Goal: Register for event/course: Sign up to attend an event or enroll in a course

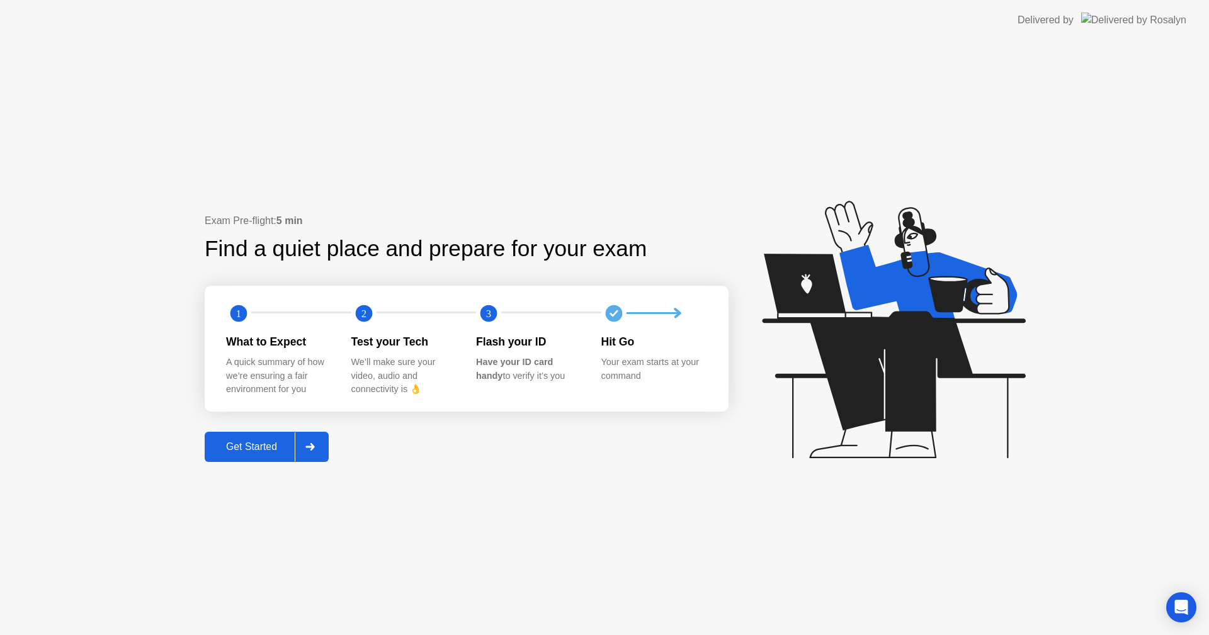
click at [245, 446] on div "Get Started" at bounding box center [251, 446] width 86 height 11
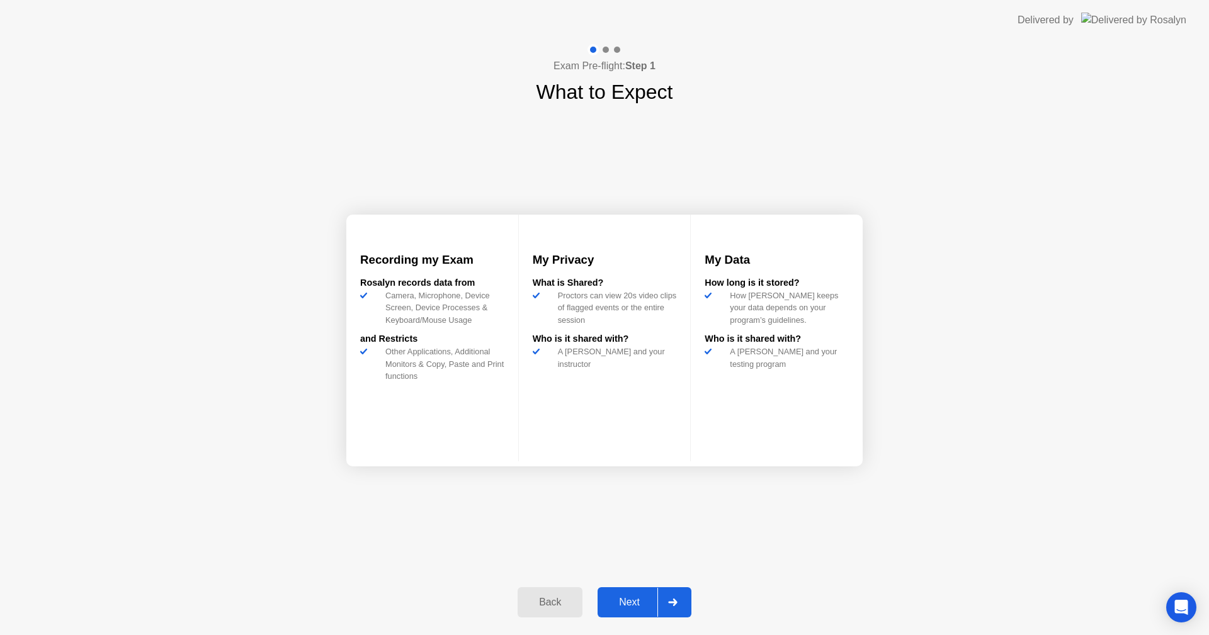
click at [621, 599] on div "Next" at bounding box center [629, 602] width 56 height 11
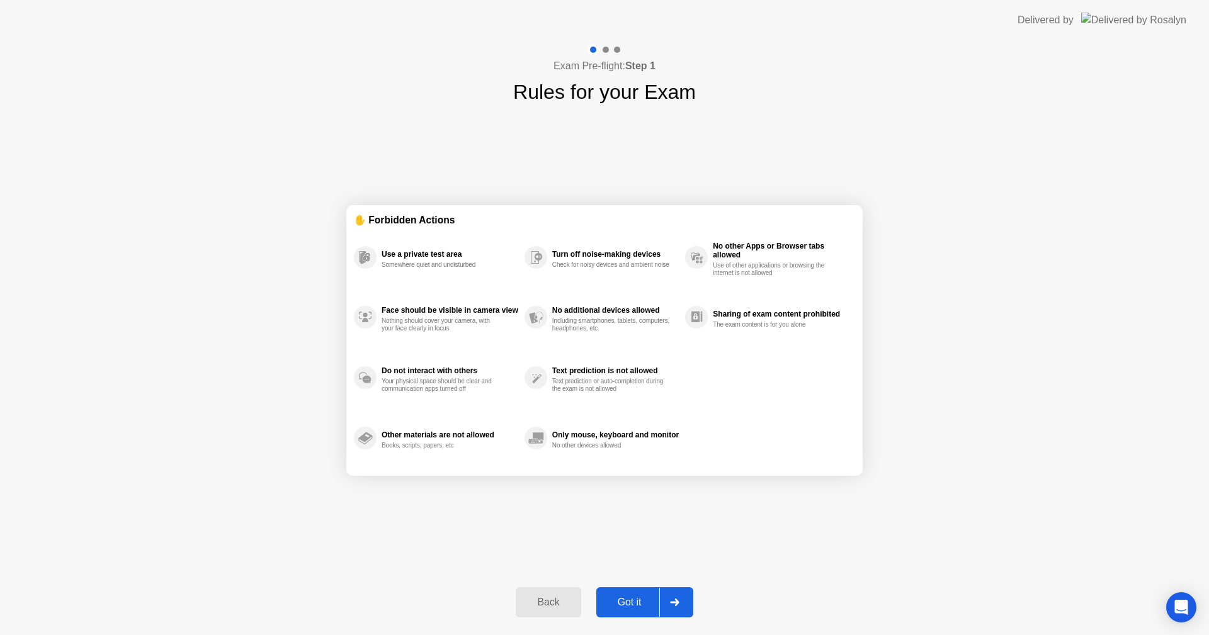
click at [618, 597] on div "Got it" at bounding box center [629, 602] width 59 height 11
select select "**********"
select select "*******"
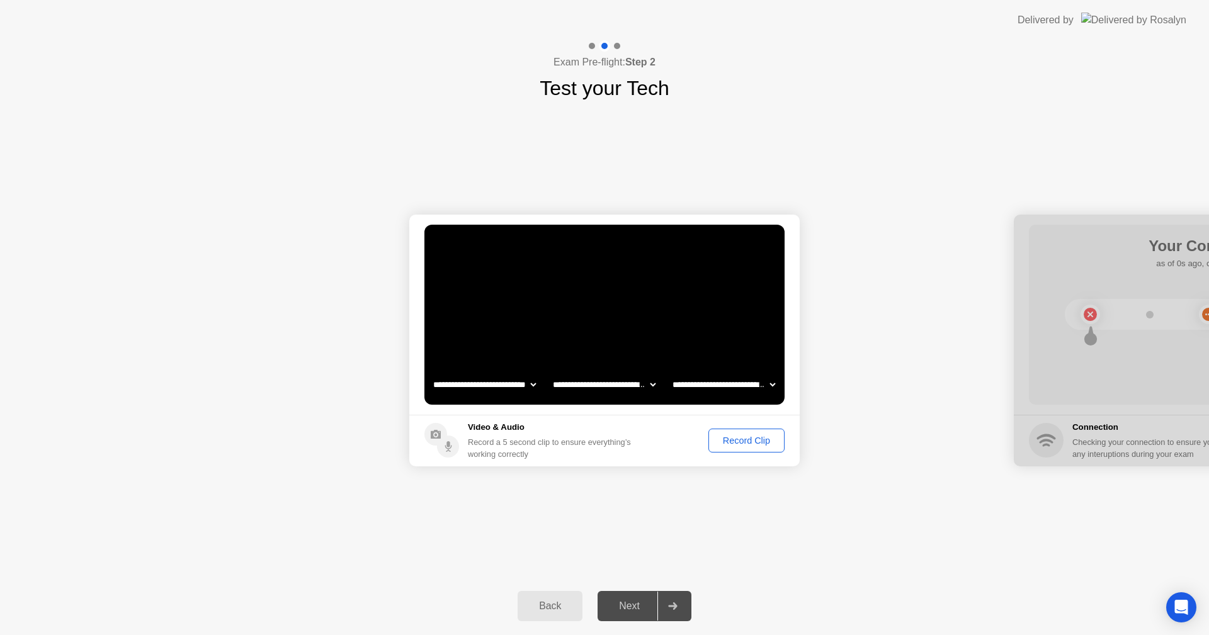
click at [740, 445] on div "Record Clip" at bounding box center [746, 441] width 67 height 10
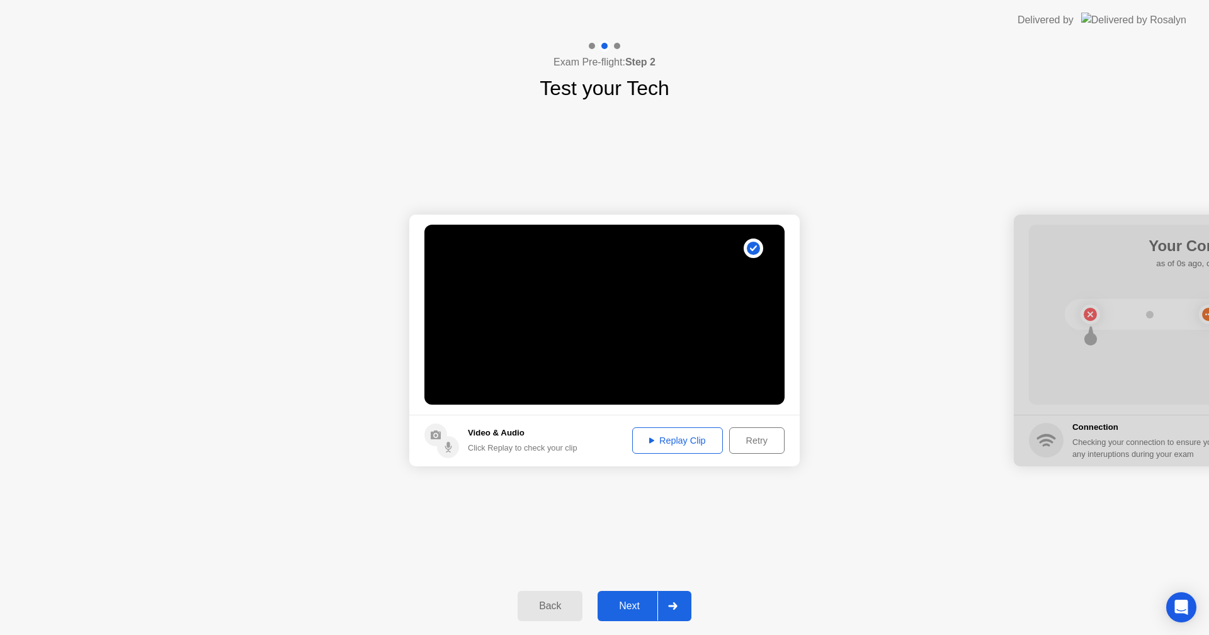
click at [634, 598] on button "Next" at bounding box center [644, 606] width 94 height 30
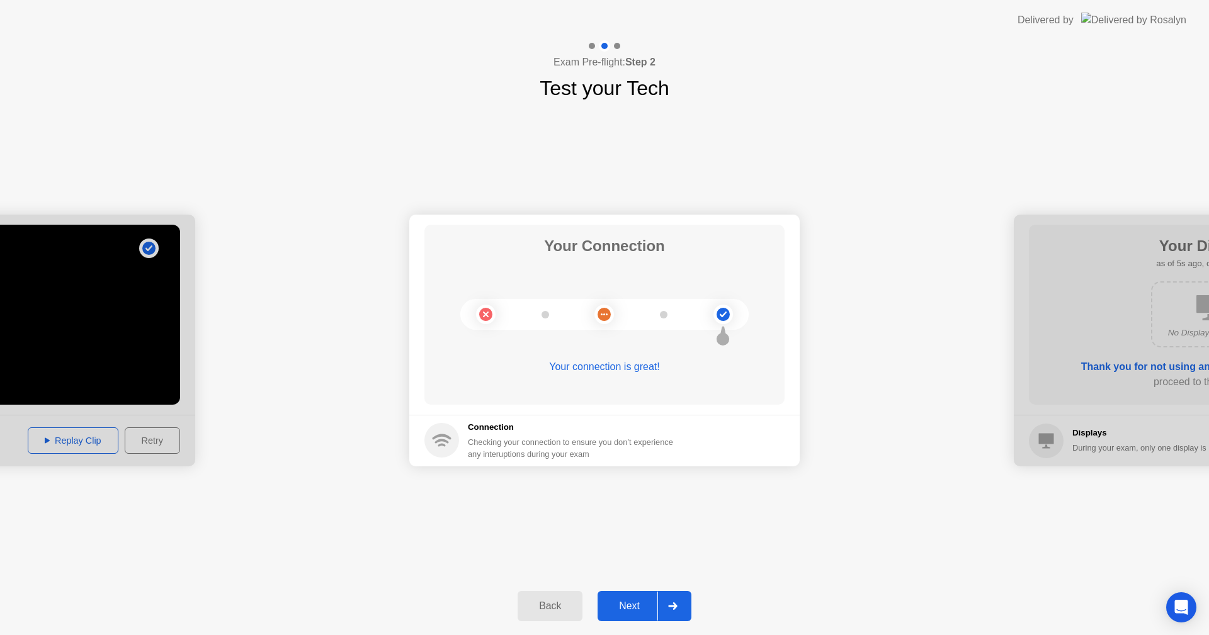
click at [645, 601] on div "Next" at bounding box center [629, 606] width 56 height 11
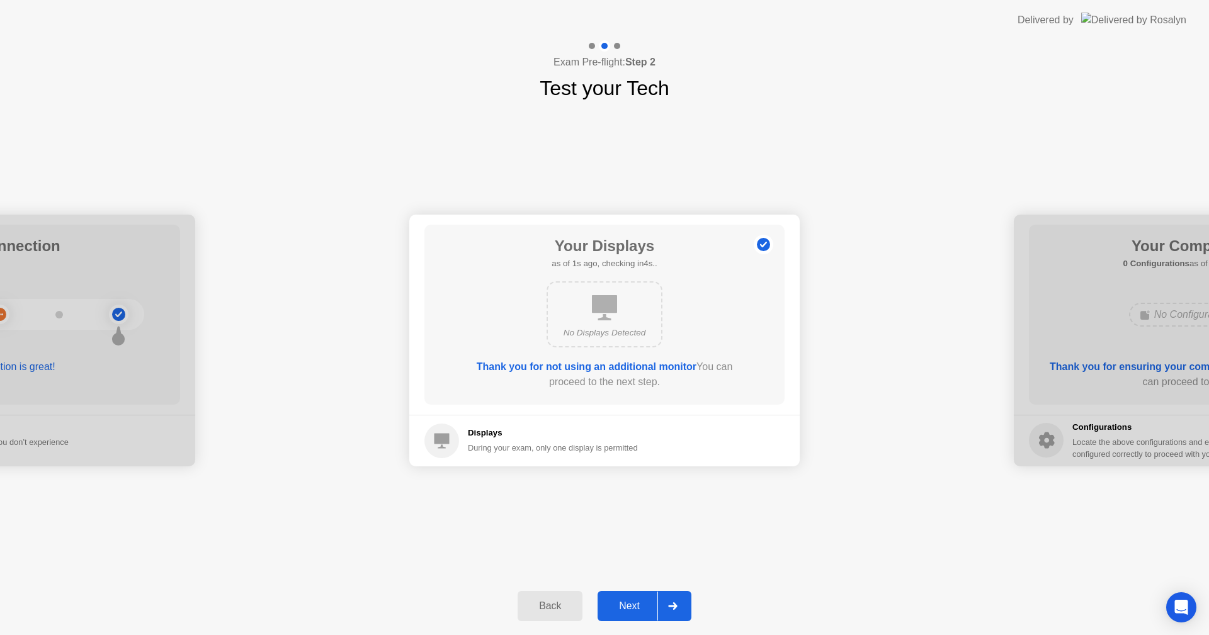
click at [645, 601] on div "Next" at bounding box center [629, 606] width 56 height 11
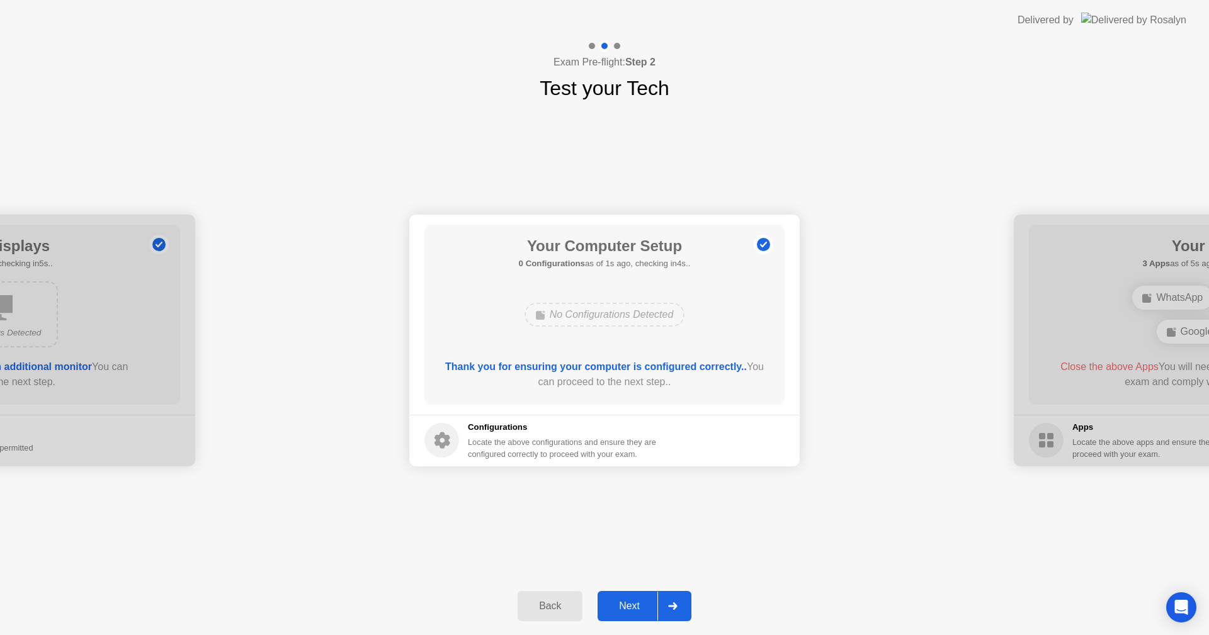
click at [645, 601] on div "Next" at bounding box center [629, 606] width 56 height 11
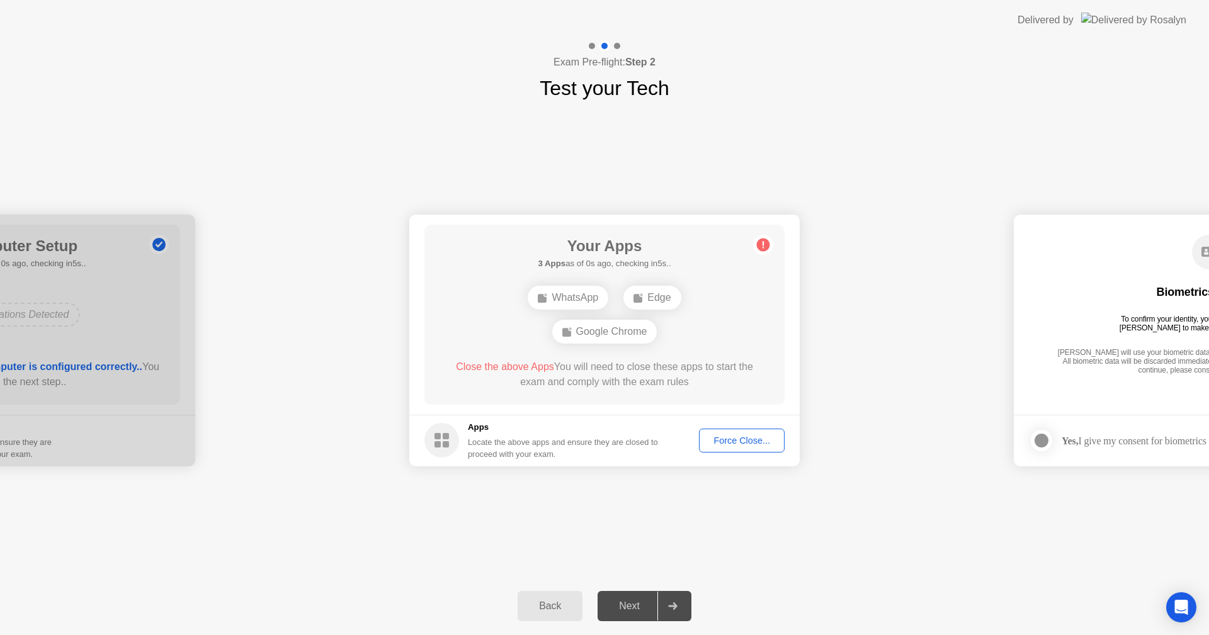
click at [738, 446] on div "Force Close..." at bounding box center [741, 441] width 77 height 10
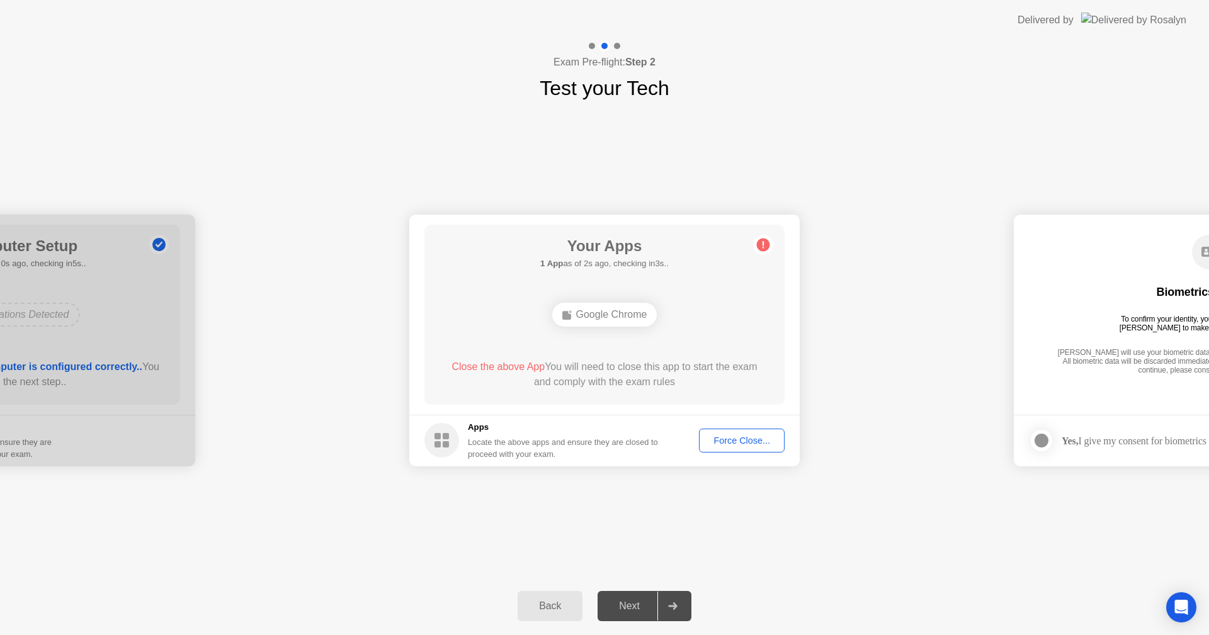
click at [730, 439] on div "Force Close..." at bounding box center [741, 441] width 77 height 10
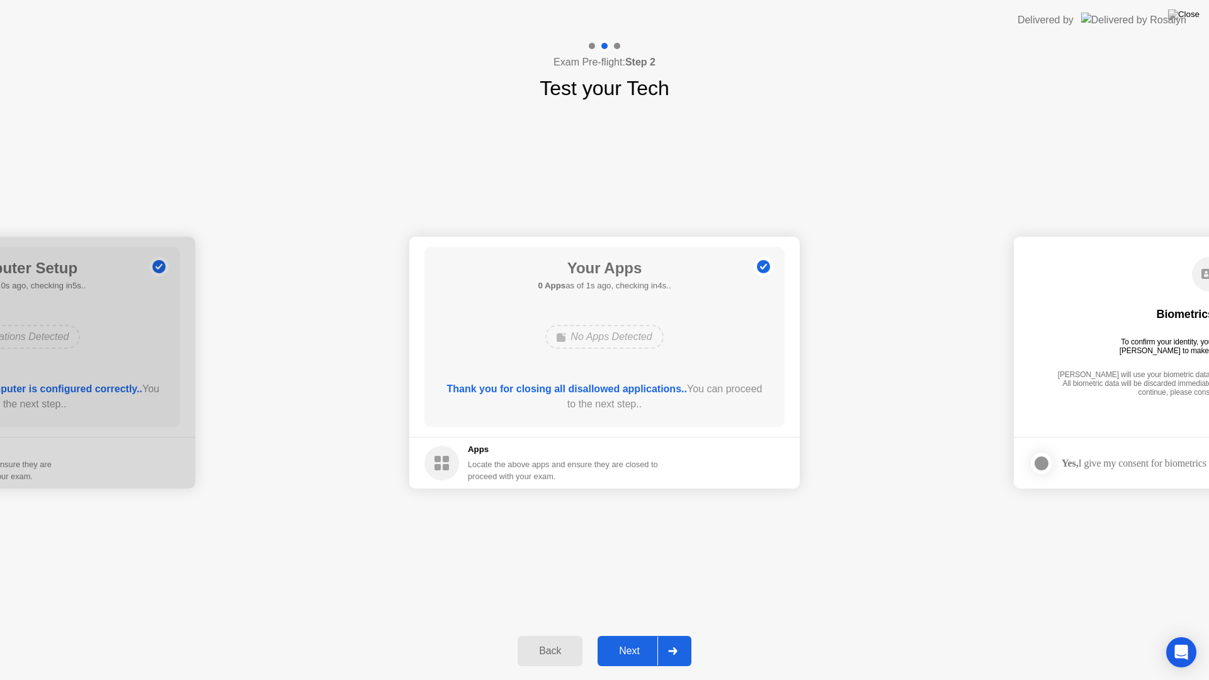
click at [631, 635] on div "Next" at bounding box center [629, 650] width 56 height 11
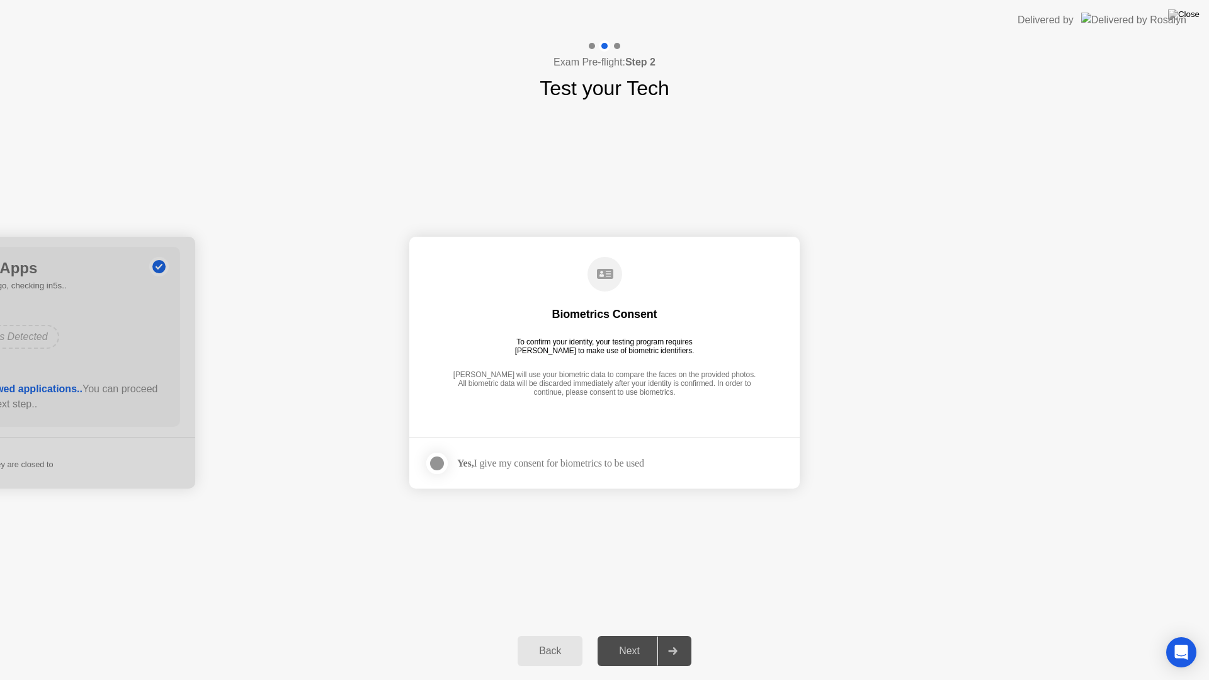
click at [437, 463] on div at bounding box center [436, 463] width 15 height 15
click at [626, 635] on div "Next" at bounding box center [629, 650] width 56 height 11
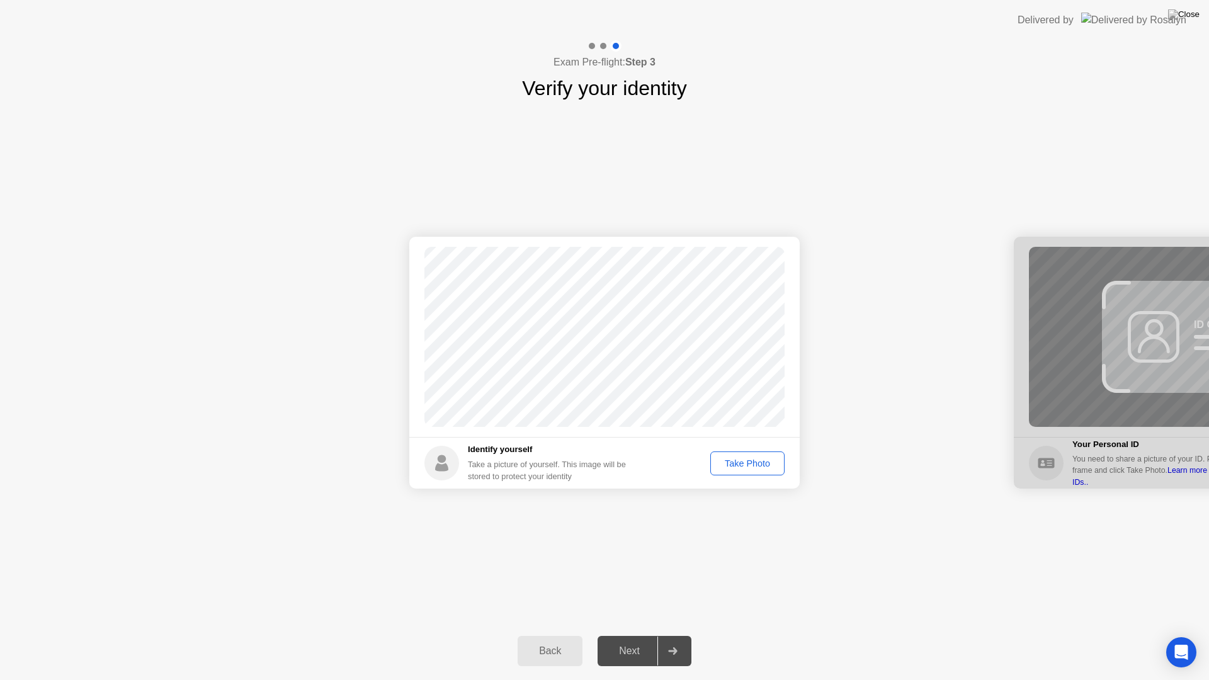
click at [740, 473] on button "Take Photo" at bounding box center [747, 463] width 74 height 24
click at [633, 635] on button "Next" at bounding box center [644, 651] width 94 height 30
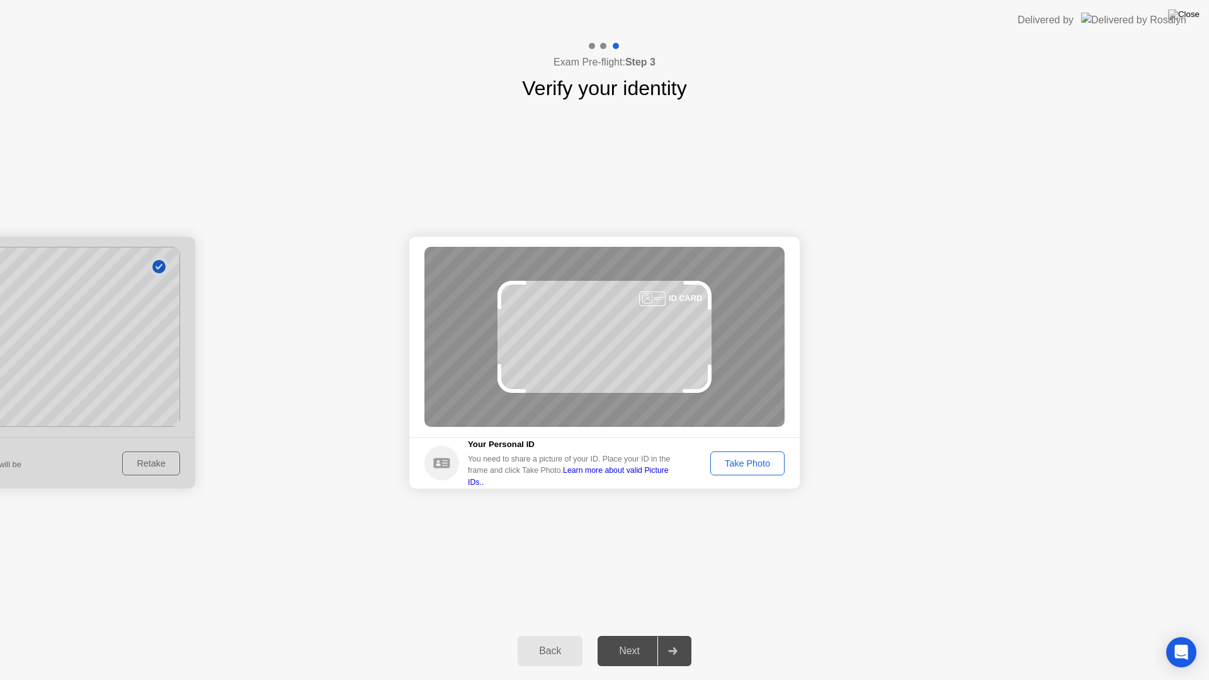
click at [746, 461] on div "Take Photo" at bounding box center [746, 463] width 65 height 10
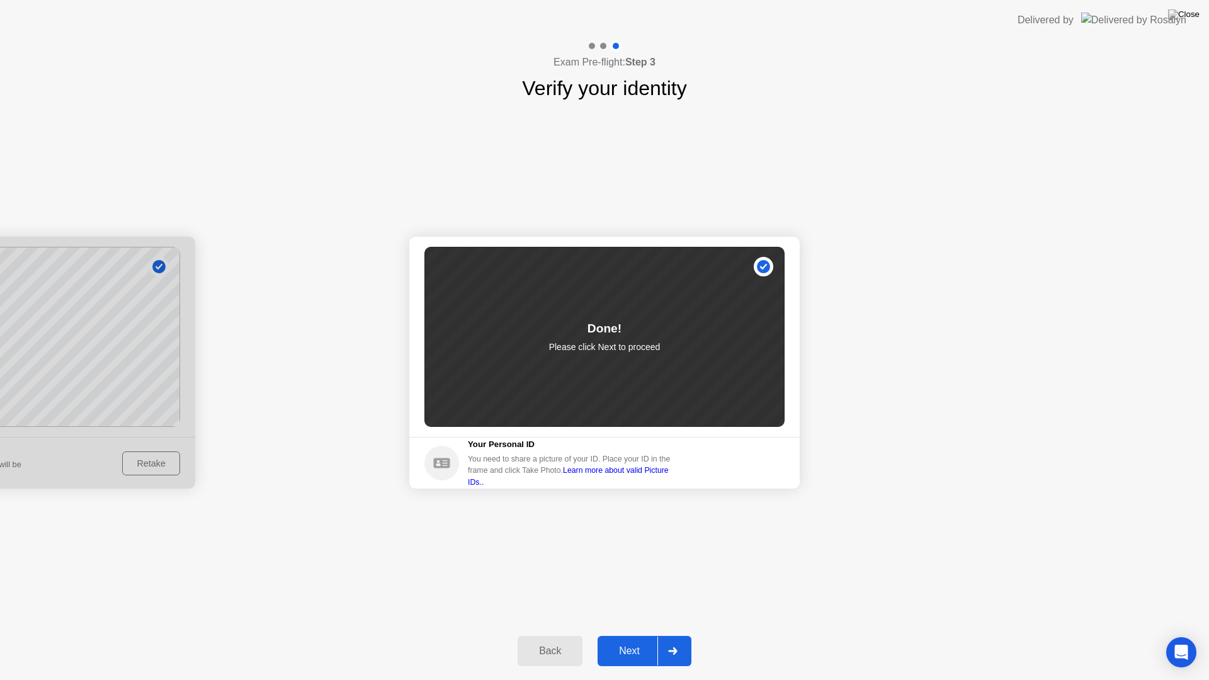
click at [638, 635] on div "Next" at bounding box center [629, 650] width 56 height 11
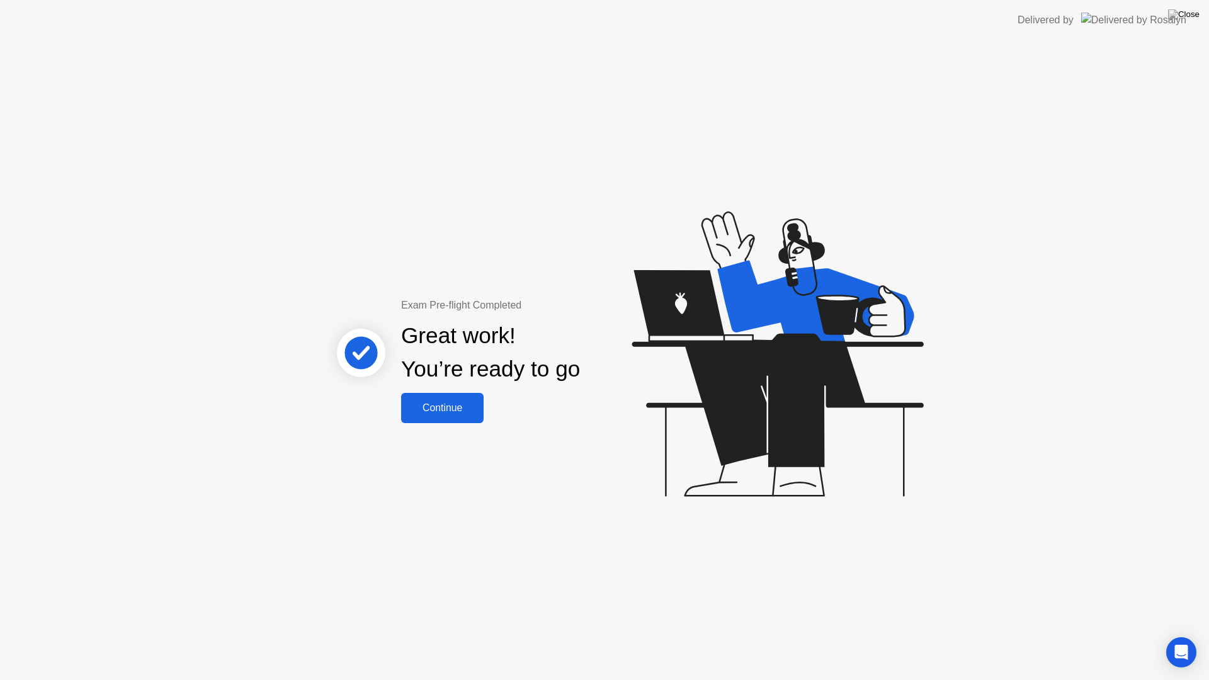
click at [450, 414] on div "Continue" at bounding box center [442, 407] width 75 height 11
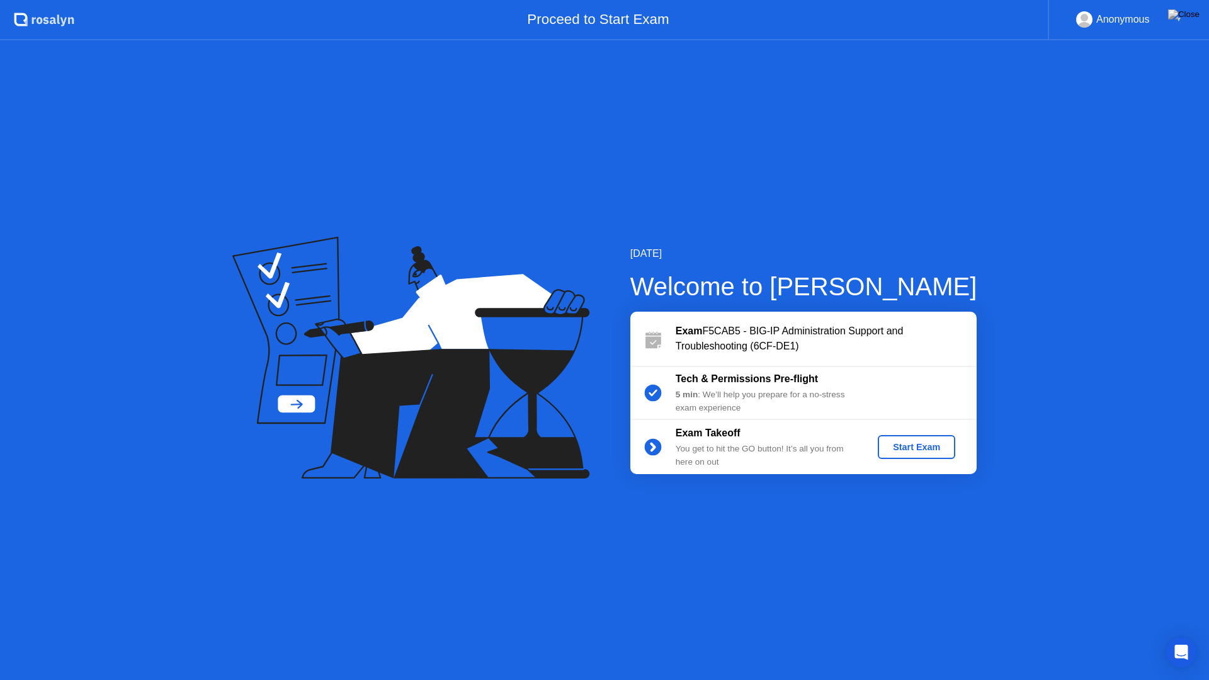
click at [903, 447] on div "Start Exam" at bounding box center [916, 447] width 67 height 10
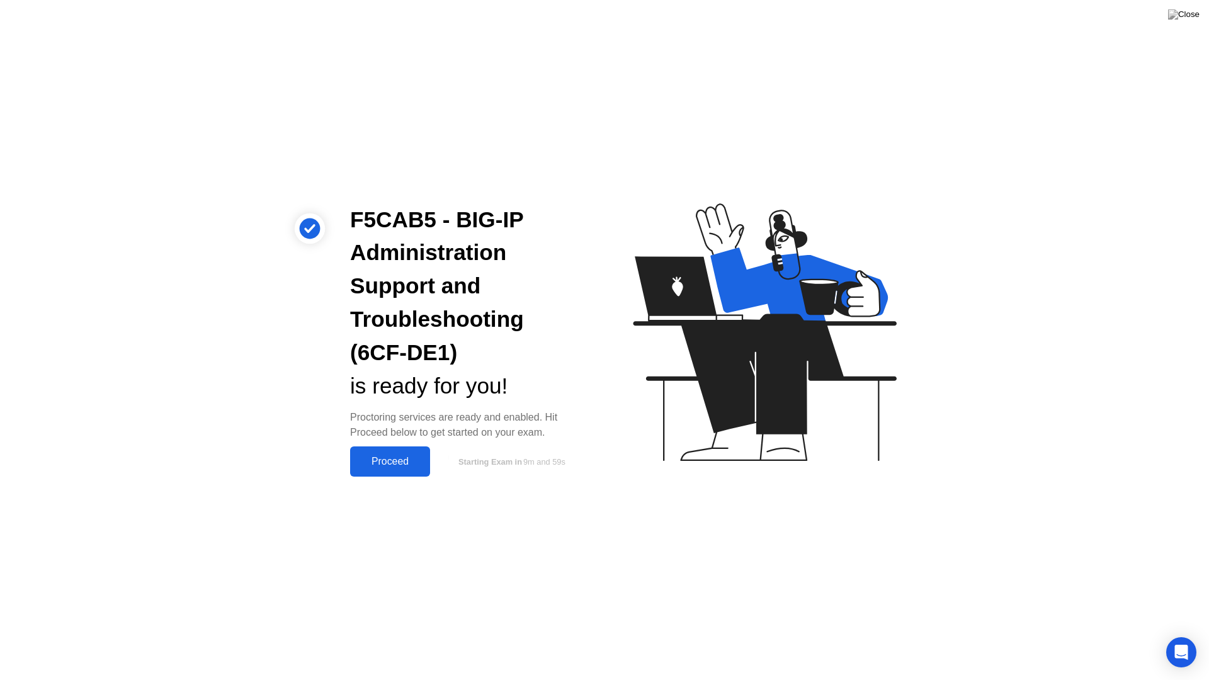
click at [383, 466] on div "Proceed" at bounding box center [390, 461] width 72 height 11
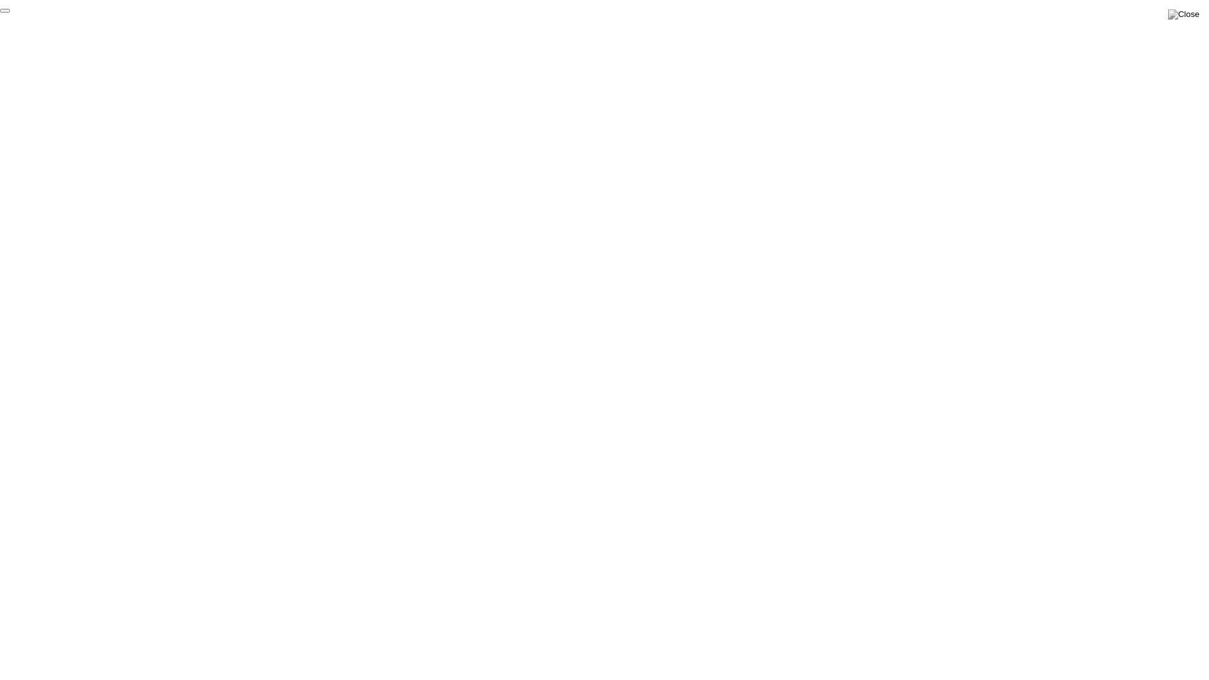
click div "End Proctoring Session"
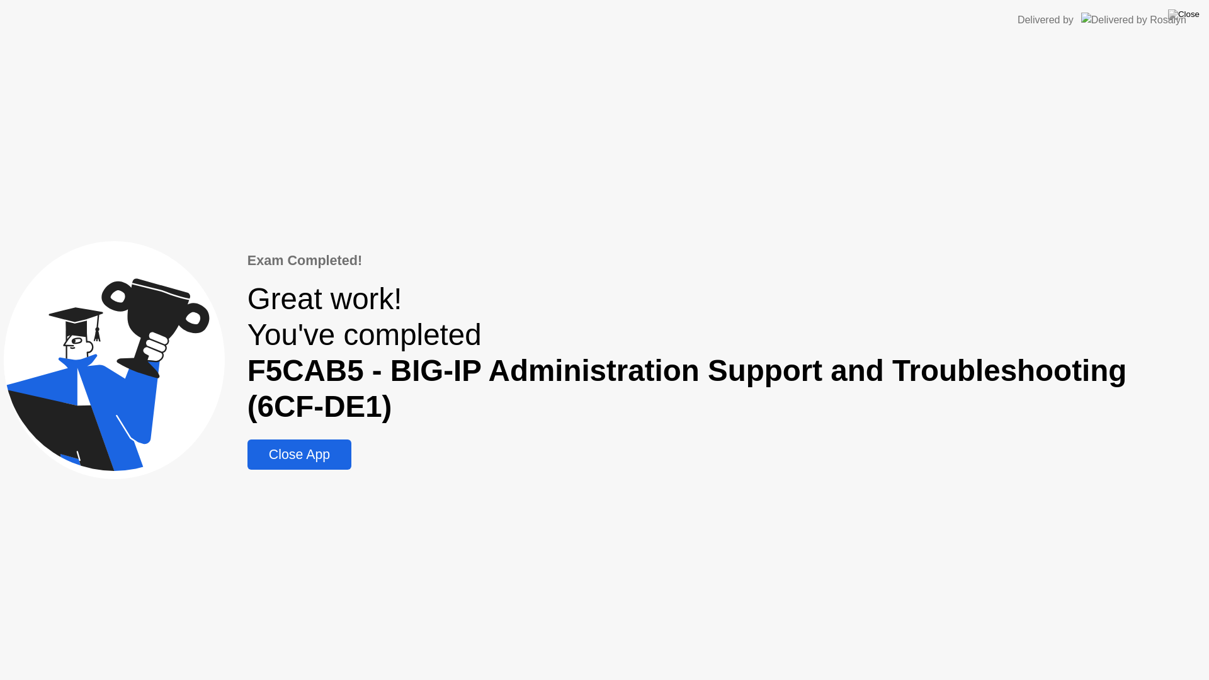
click at [295, 441] on button "Close App" at bounding box center [299, 454] width 104 height 30
